Goal: Check status: Check status

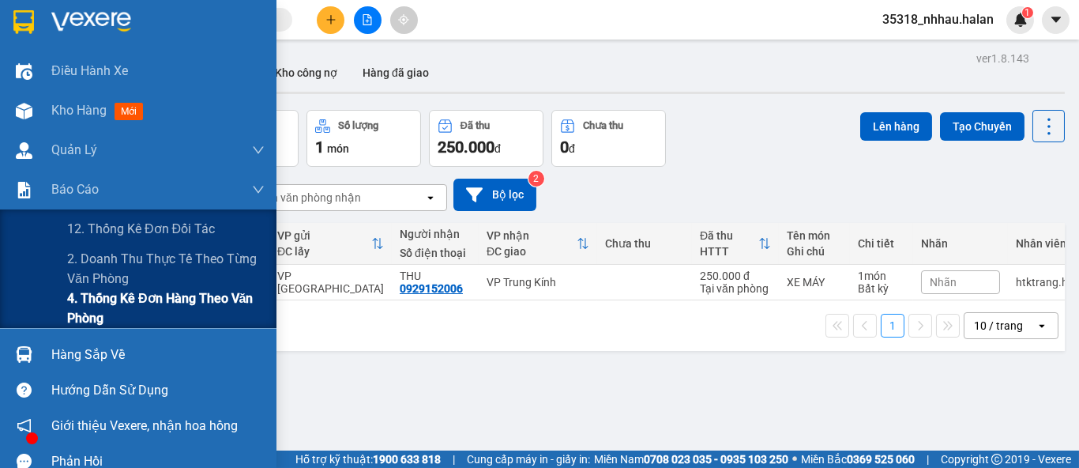
click at [103, 312] on span "4. Thống kê đơn hàng theo văn phòng" at bounding box center [165, 307] width 197 height 39
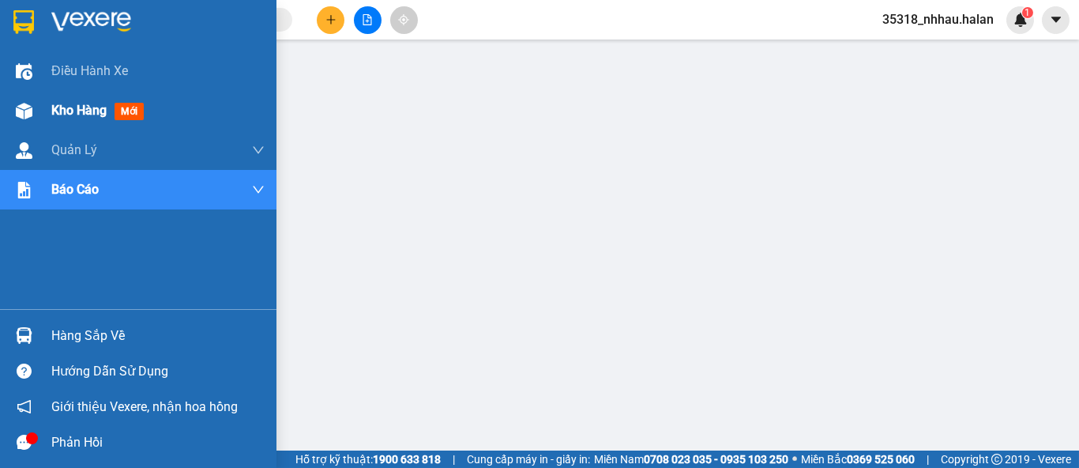
click at [51, 118] on div "Kho hàng mới" at bounding box center [100, 110] width 99 height 20
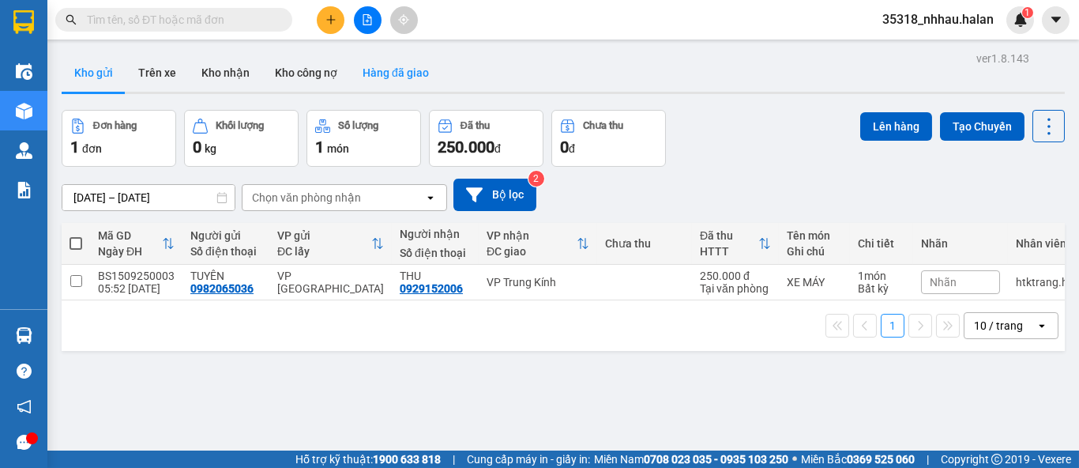
click at [382, 78] on button "Hàng đã giao" at bounding box center [396, 73] width 92 height 38
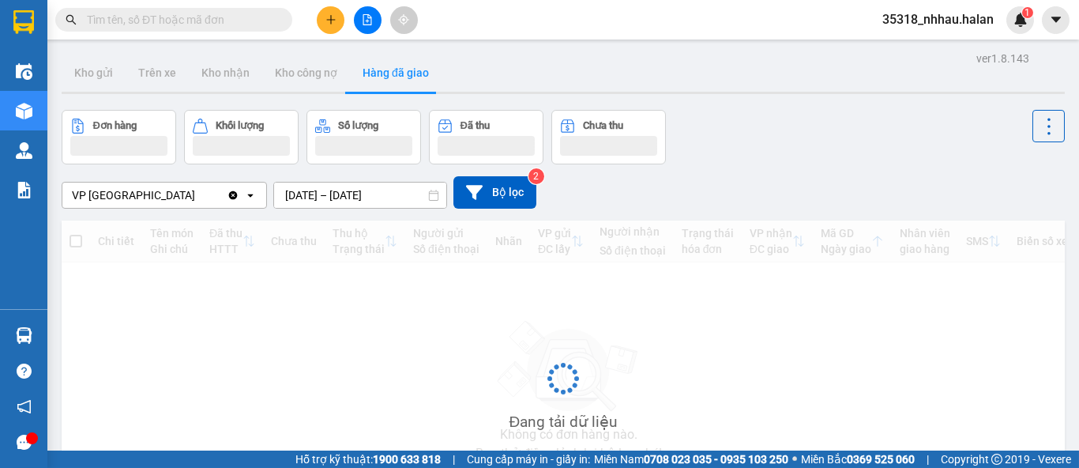
click at [315, 191] on div "ver 1.8.143 Kho gửi Trên xe Kho [PERSON_NAME] công nợ Hàng đã [PERSON_NAME] hàn…" at bounding box center [563, 306] width 1016 height 519
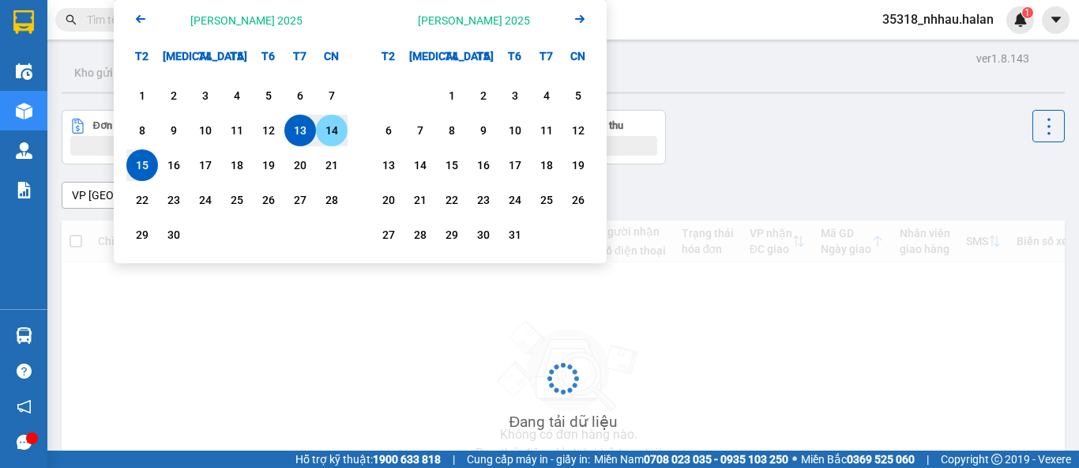
click at [334, 132] on div "14" at bounding box center [332, 130] width 22 height 19
type input "[DATE] – [DATE]"
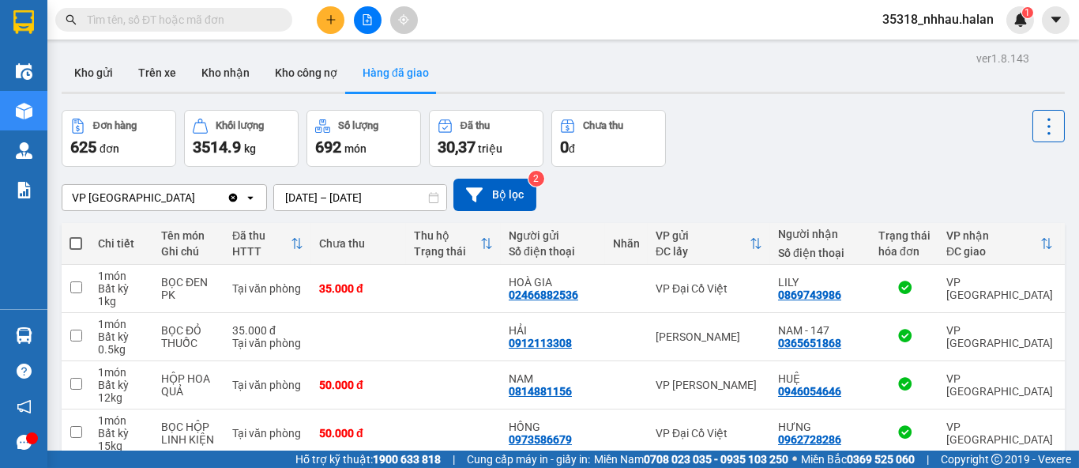
drag, startPoint x: 1029, startPoint y: 114, endPoint x: 1036, endPoint y: 141, distance: 27.6
click at [1032, 113] on button at bounding box center [1048, 126] width 32 height 32
click at [1028, 168] on span "Làm mới" at bounding box center [1013, 169] width 43 height 16
click at [1038, 130] on icon at bounding box center [1049, 126] width 22 height 22
click at [1011, 164] on span "Làm mới" at bounding box center [1013, 169] width 43 height 16
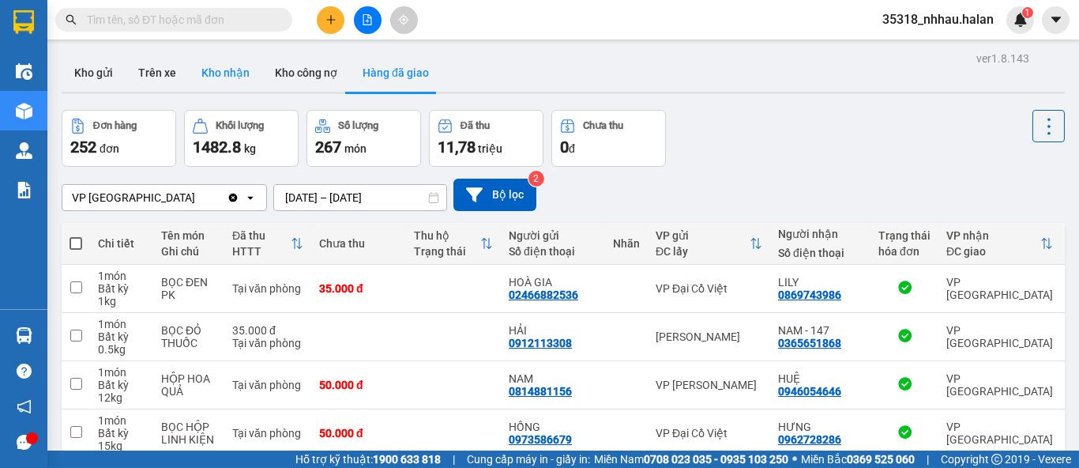
click at [229, 73] on button "Kho nhận" at bounding box center [225, 73] width 73 height 38
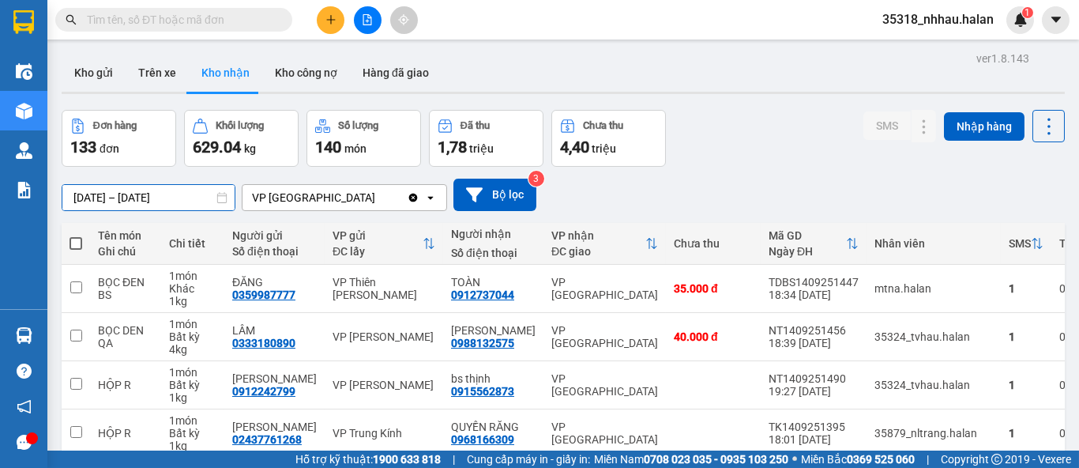
click at [171, 189] on div "ver 1.8.143 Kho gửi Trên xe Kho [PERSON_NAME] công nợ Hàng đã [PERSON_NAME] hàn…" at bounding box center [563, 431] width 1016 height 769
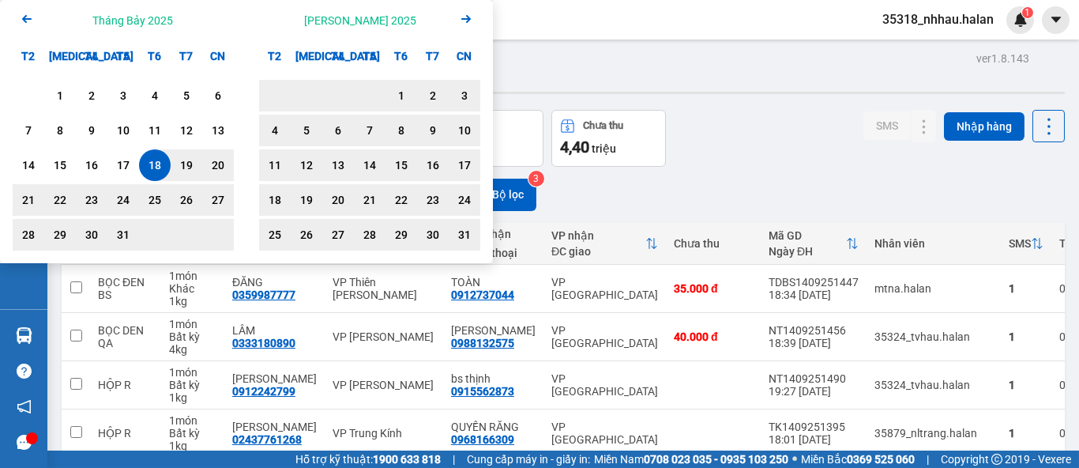
click at [461, 21] on icon "Arrow Right" at bounding box center [466, 18] width 19 height 19
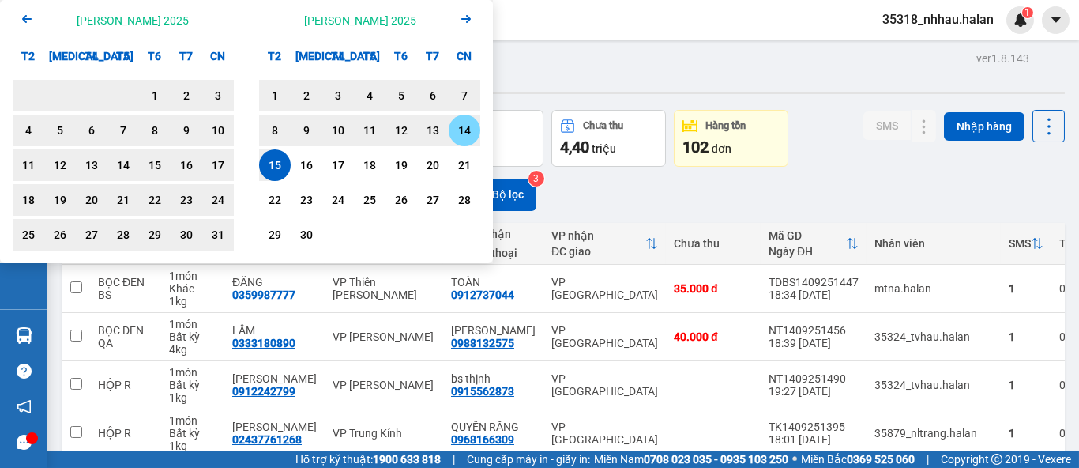
click at [466, 128] on div "14" at bounding box center [464, 130] width 22 height 19
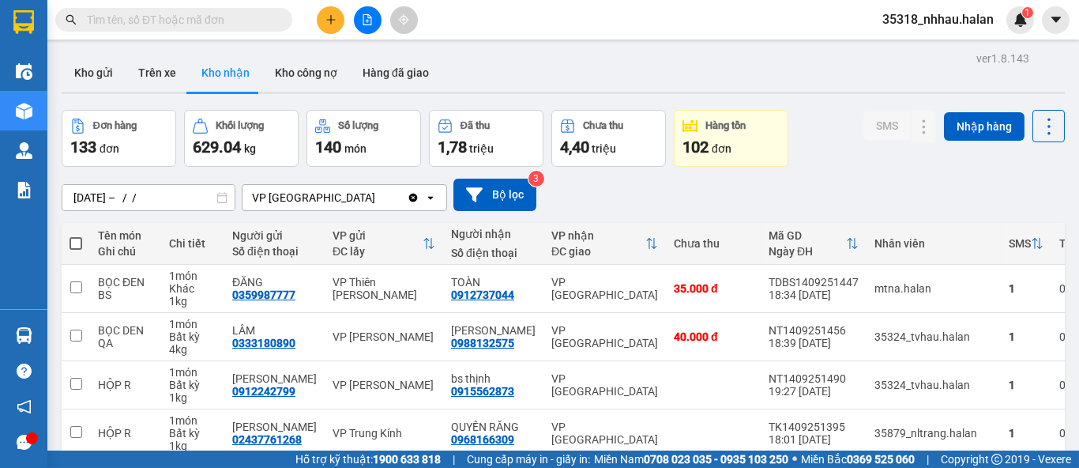
type input "[DATE] – [DATE]"
click at [389, 73] on button "Hàng đã giao" at bounding box center [396, 73] width 92 height 38
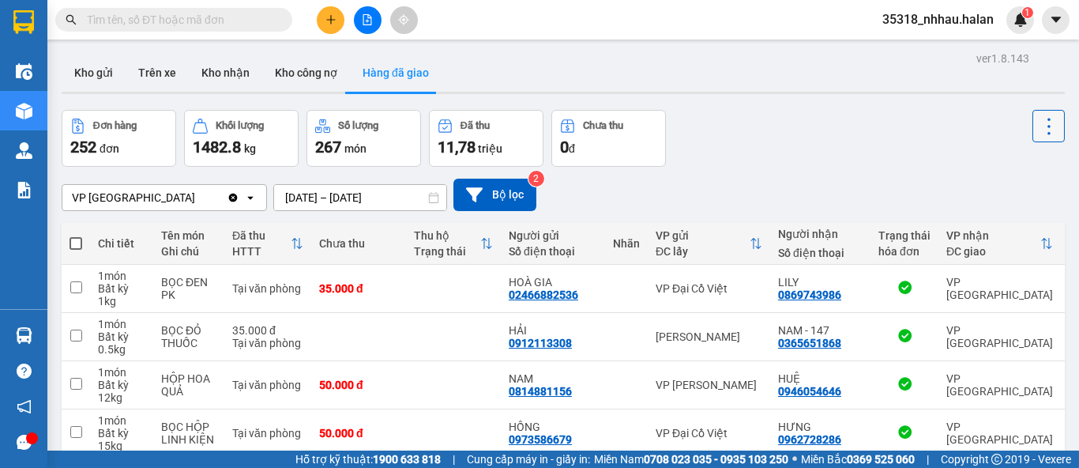
click at [1038, 128] on icon at bounding box center [1049, 126] width 22 height 22
click at [1022, 174] on span "Làm mới" at bounding box center [1013, 169] width 43 height 16
click at [229, 83] on button "Kho nhận" at bounding box center [225, 73] width 73 height 38
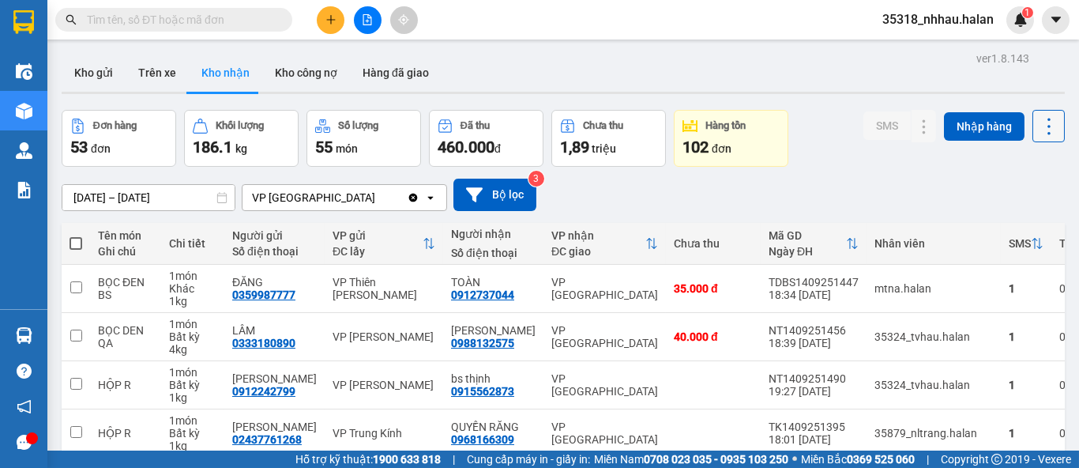
click at [1038, 130] on icon at bounding box center [1049, 126] width 22 height 22
click at [1023, 194] on span "Làm mới" at bounding box center [1013, 198] width 43 height 16
click at [1038, 129] on icon at bounding box center [1049, 126] width 22 height 22
click at [1029, 200] on span "Làm mới" at bounding box center [1013, 198] width 43 height 16
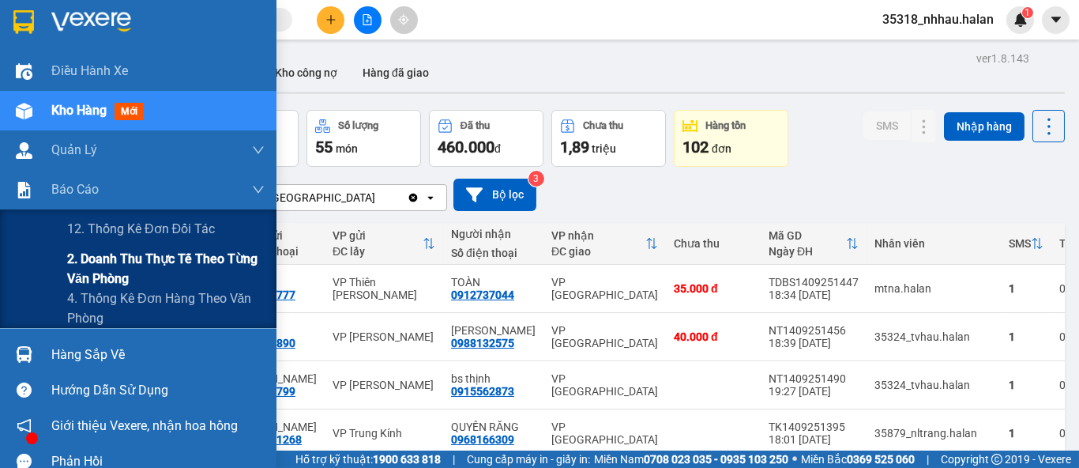
click at [93, 268] on span "2. Doanh thu thực tế theo từng văn phòng" at bounding box center [165, 268] width 197 height 39
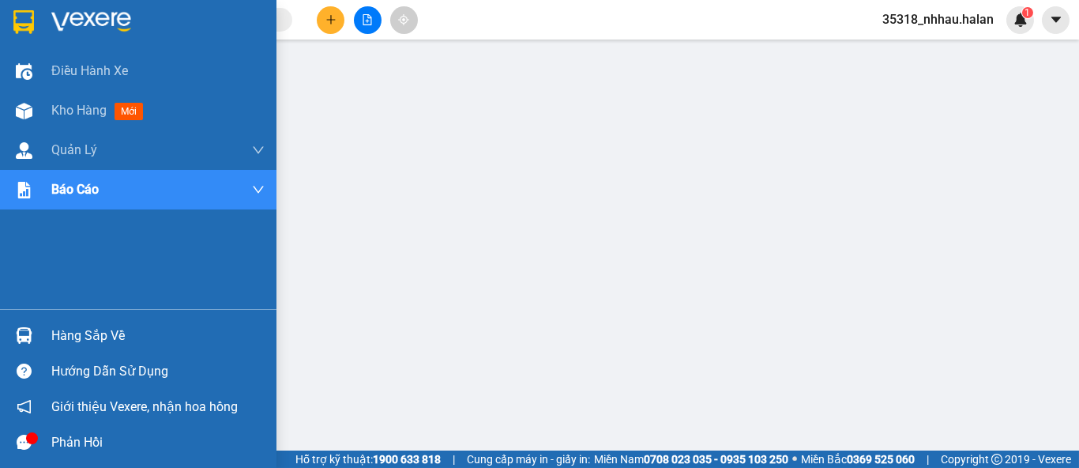
click at [67, 329] on div "Hàng sắp về" at bounding box center [157, 336] width 213 height 24
